Goal: Find specific page/section: Find specific page/section

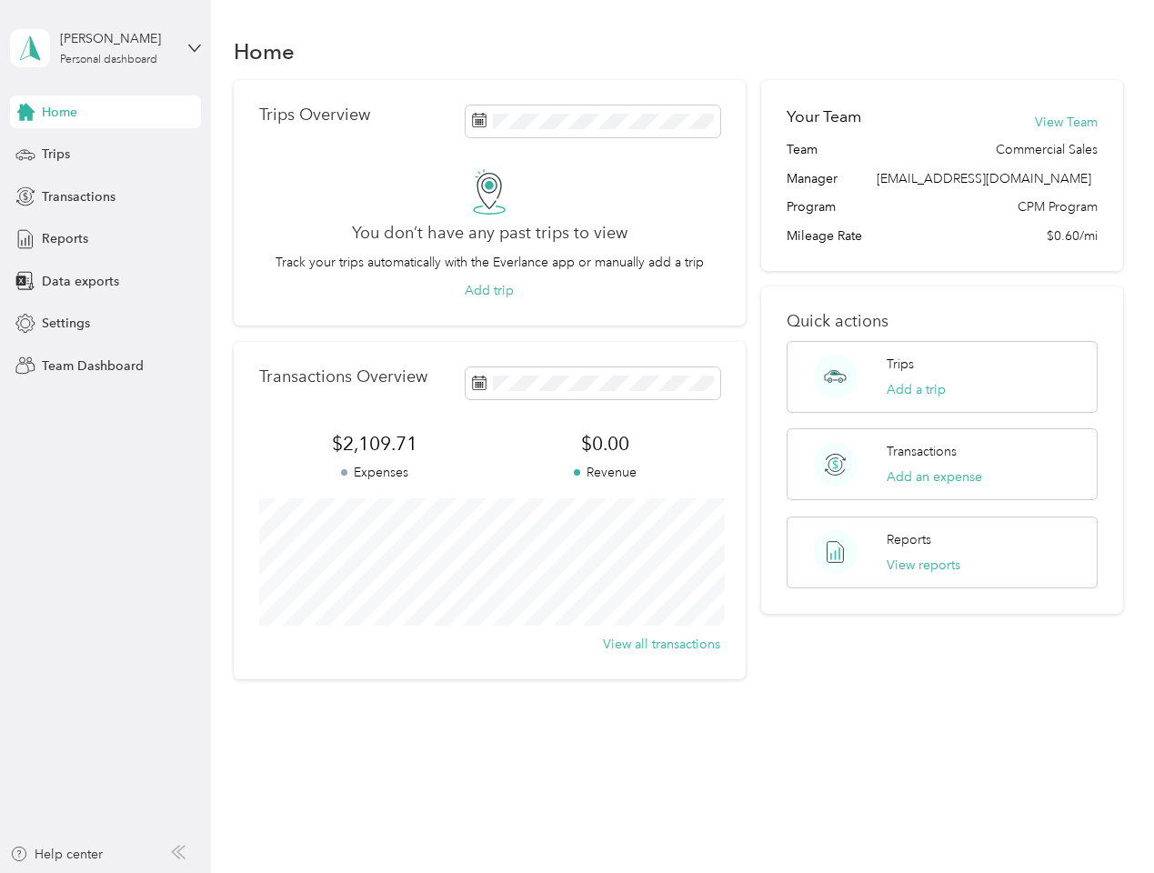
click at [577, 437] on span "$0.00" at bounding box center [604, 443] width 231 height 25
click at [106, 48] on div "[PERSON_NAME]" at bounding box center [117, 38] width 114 height 19
click at [106, 112] on div "You’re signed in as [EMAIL_ADDRESS][DOMAIN_NAME] Team dashboard Personal dashbo…" at bounding box center [201, 159] width 383 height 186
click at [25, 112] on div "You’re signed in as [EMAIL_ADDRESS][DOMAIN_NAME] Team dashboard Personal dashbo…" at bounding box center [201, 159] width 383 height 186
click at [106, 155] on div "Trips" at bounding box center [105, 154] width 191 height 33
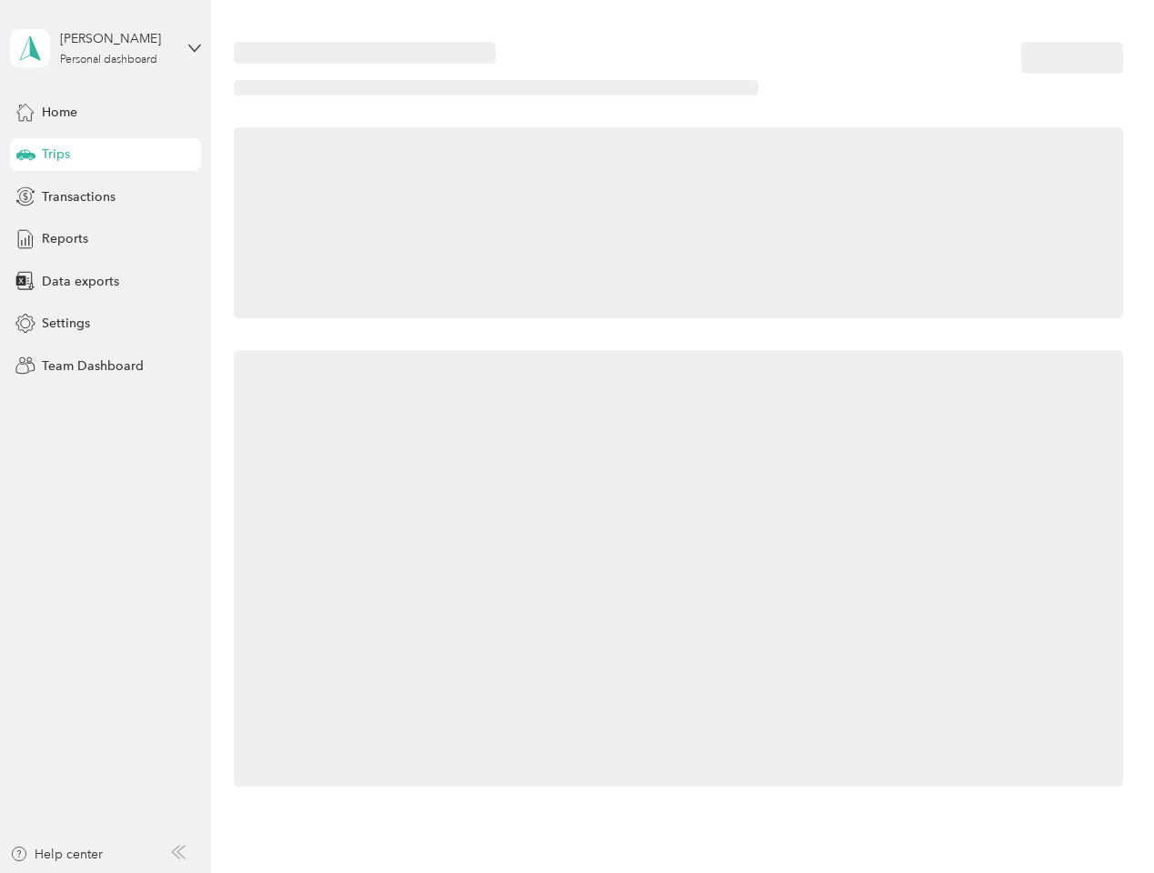
click at [25, 155] on icon at bounding box center [25, 153] width 19 height 9
click at [106, 196] on span "Transactions" at bounding box center [79, 196] width 74 height 19
click at [25, 196] on icon at bounding box center [25, 196] width 20 height 20
click at [106, 239] on div "Reports" at bounding box center [105, 239] width 191 height 33
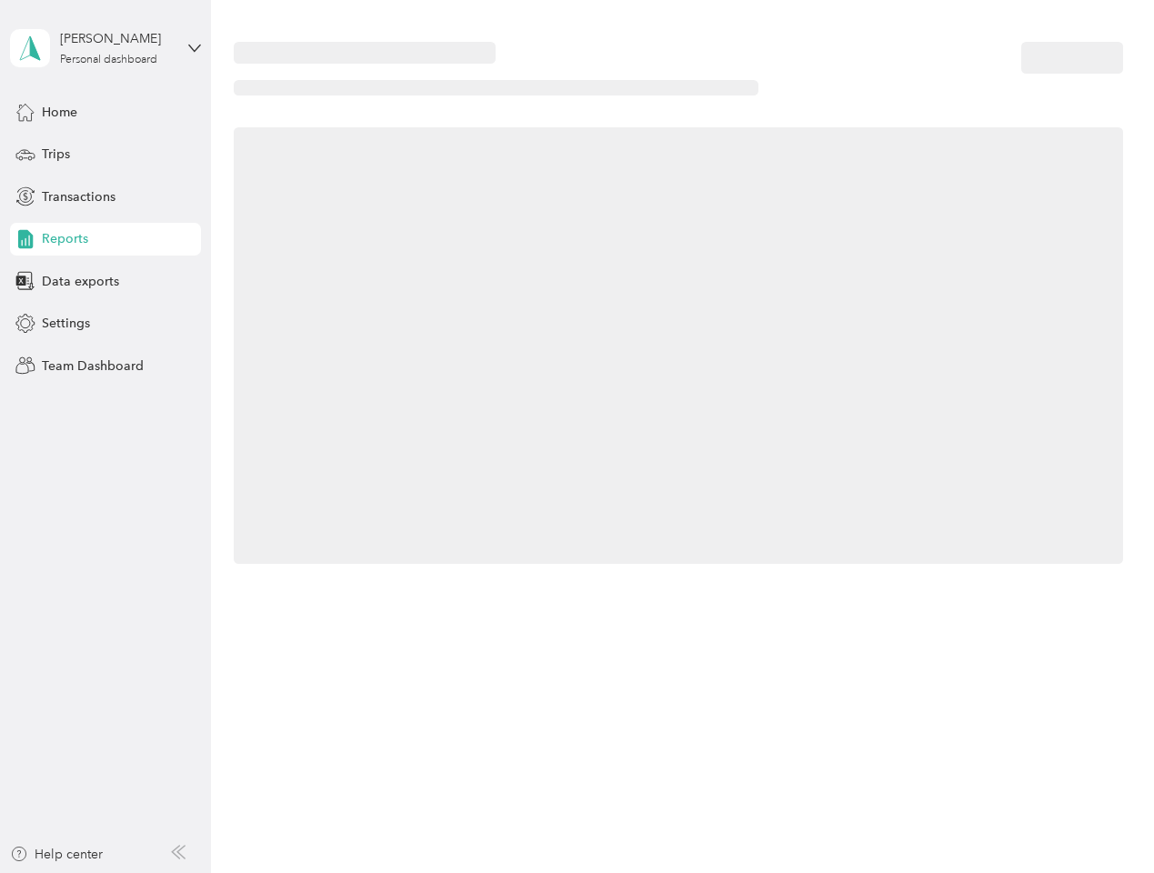
click at [25, 239] on icon at bounding box center [25, 239] width 20 height 20
